Goal: Transaction & Acquisition: Purchase product/service

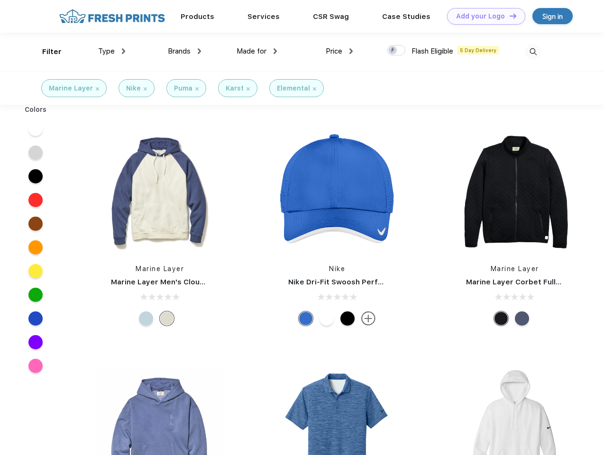
scroll to position [0, 0]
click at [483, 16] on link "Add your Logo Design Tool" at bounding box center [486, 16] width 78 height 17
click at [0, 0] on div "Design Tool" at bounding box center [0, 0] width 0 height 0
click at [509, 16] on link "Add your Logo Design Tool" at bounding box center [486, 16] width 78 height 17
click at [46, 52] on div "Filter" at bounding box center [51, 51] width 19 height 11
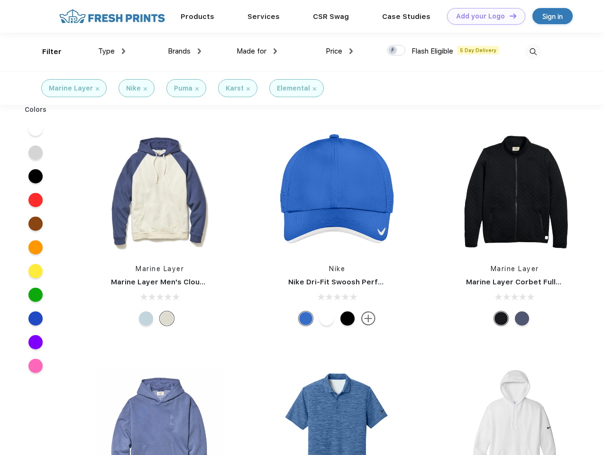
click at [112, 51] on span "Type" at bounding box center [106, 51] width 17 height 9
click at [185, 51] on span "Brands" at bounding box center [179, 51] width 23 height 9
click at [257, 51] on span "Made for" at bounding box center [252, 51] width 30 height 9
click at [340, 51] on span "Price" at bounding box center [334, 51] width 17 height 9
click at [397, 51] on div at bounding box center [396, 50] width 18 height 10
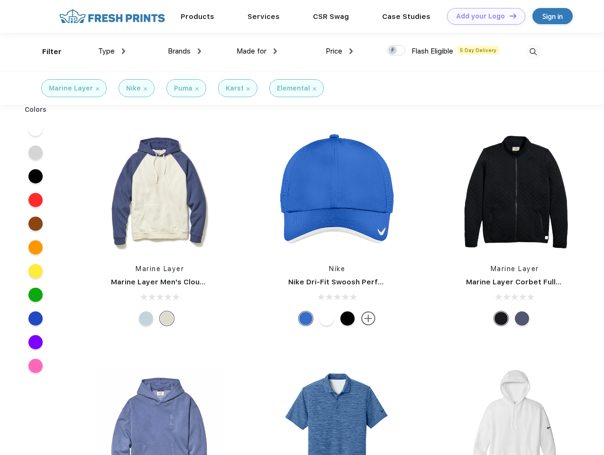
click at [393, 51] on input "checkbox" at bounding box center [390, 48] width 6 height 6
click at [533, 52] on img at bounding box center [534, 52] width 16 height 16
